Goal: Task Accomplishment & Management: Manage account settings

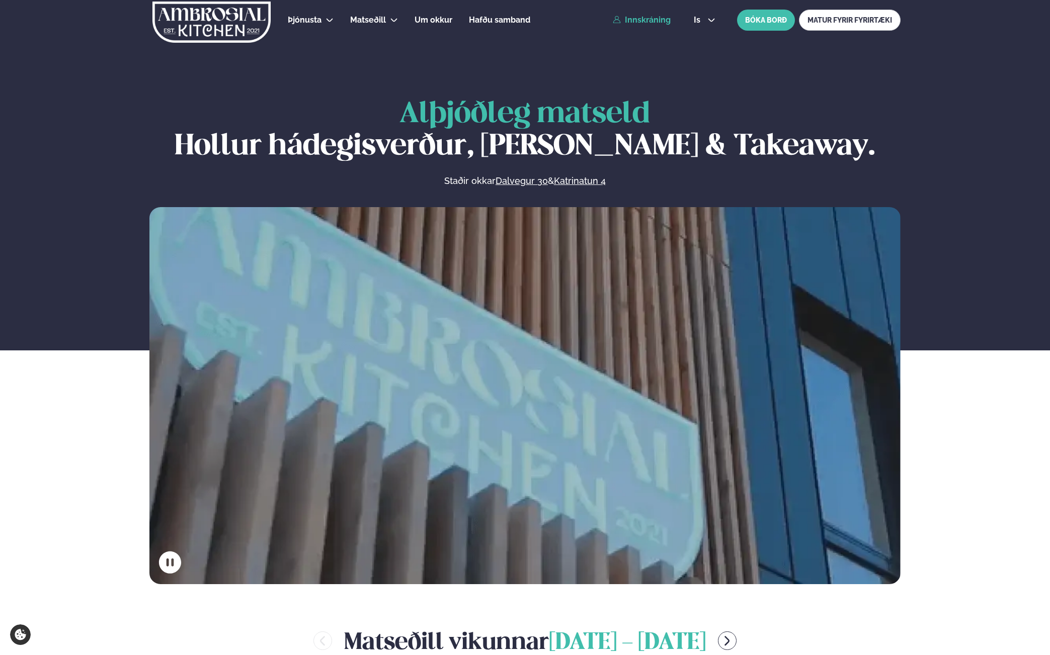
click at [660, 20] on link "Innskráning" at bounding box center [642, 20] width 58 height 9
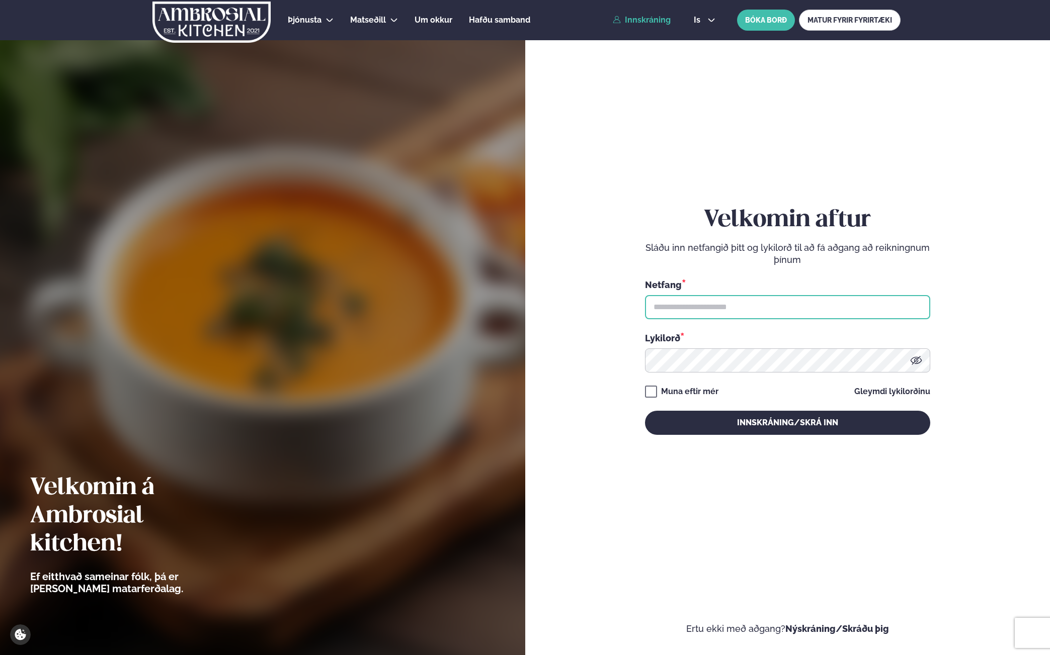
click at [700, 296] on input "text" at bounding box center [787, 307] width 285 height 24
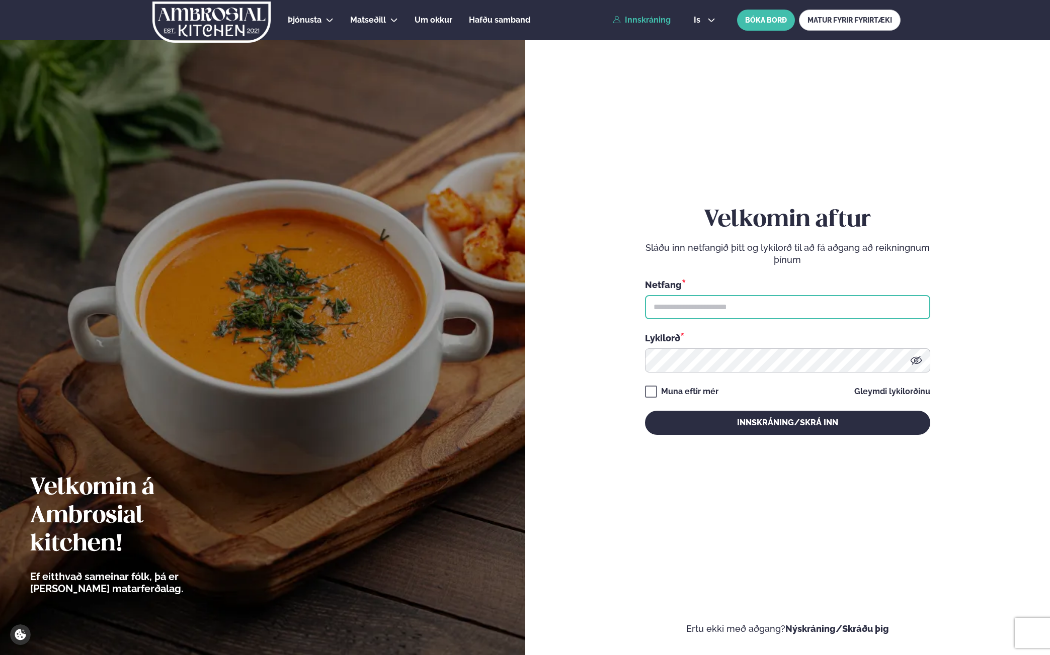
type input "**********"
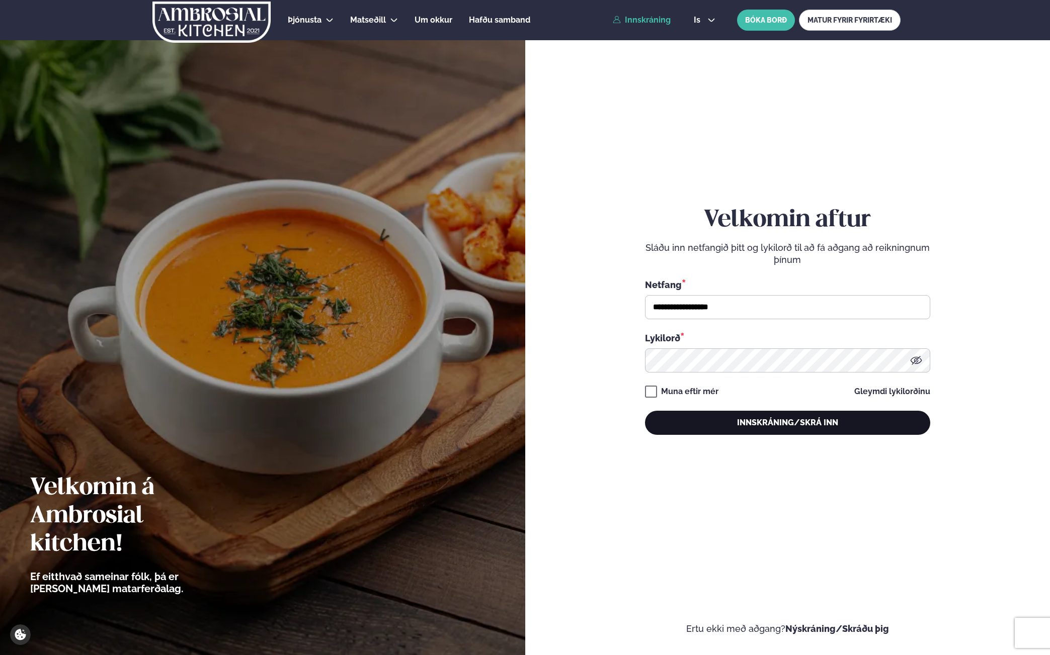
click at [710, 420] on button "Innskráning/Skrá inn" at bounding box center [787, 423] width 285 height 24
